Goal: Information Seeking & Learning: Learn about a topic

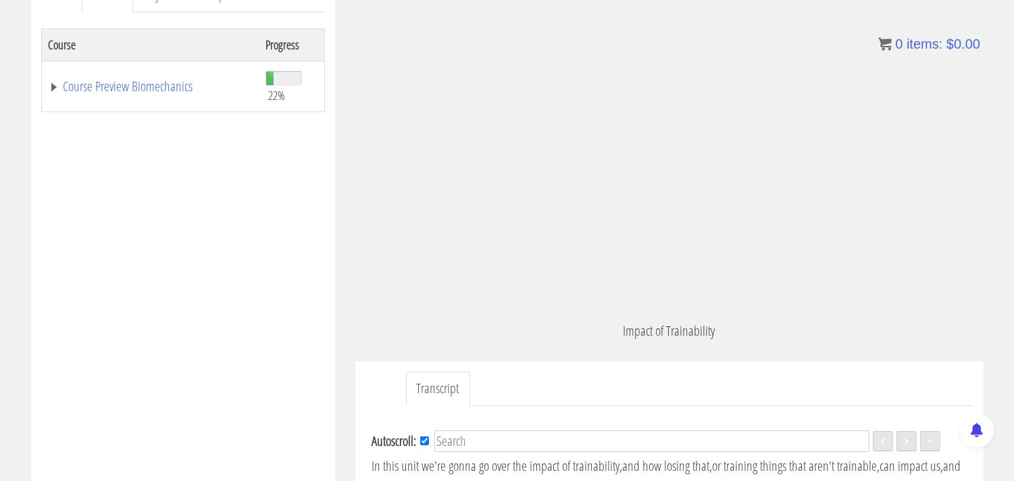
scroll to position [75, 0]
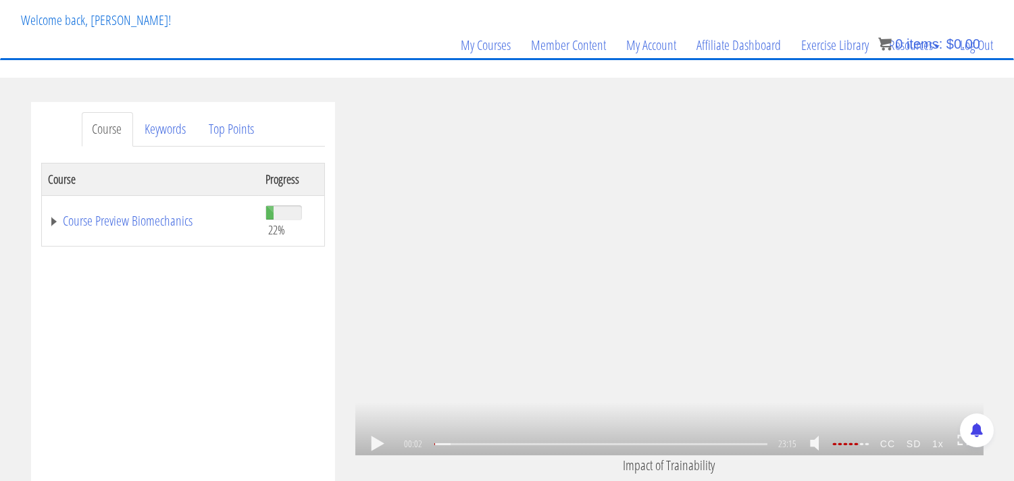
click at [375, 444] on link at bounding box center [377, 444] width 23 height 0
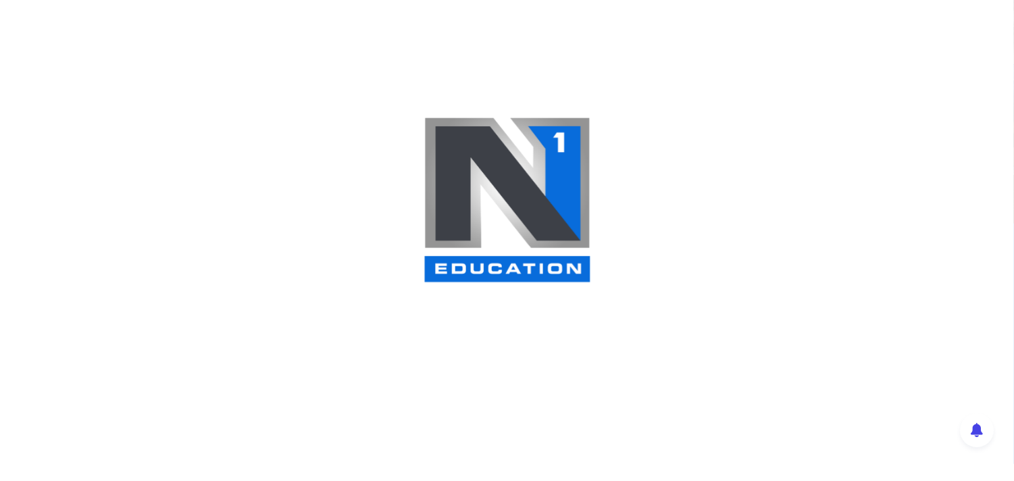
scroll to position [900, 0]
